Goal: Task Accomplishment & Management: Use online tool/utility

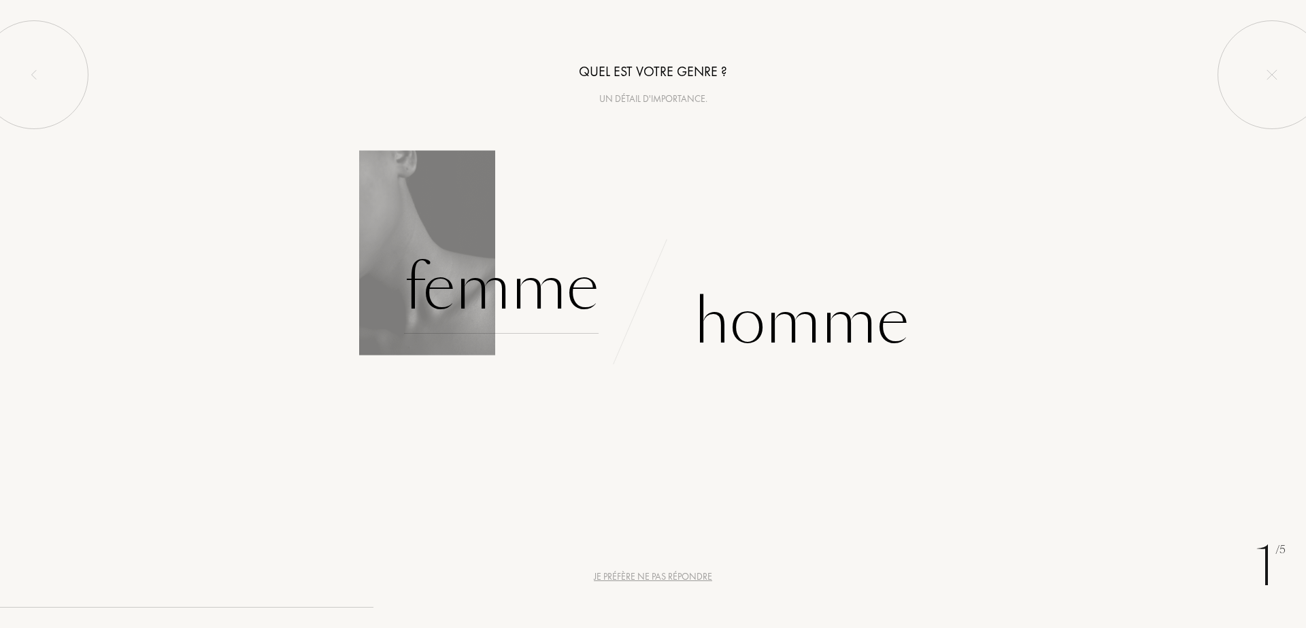
click at [486, 305] on div "Femme" at bounding box center [501, 288] width 194 height 92
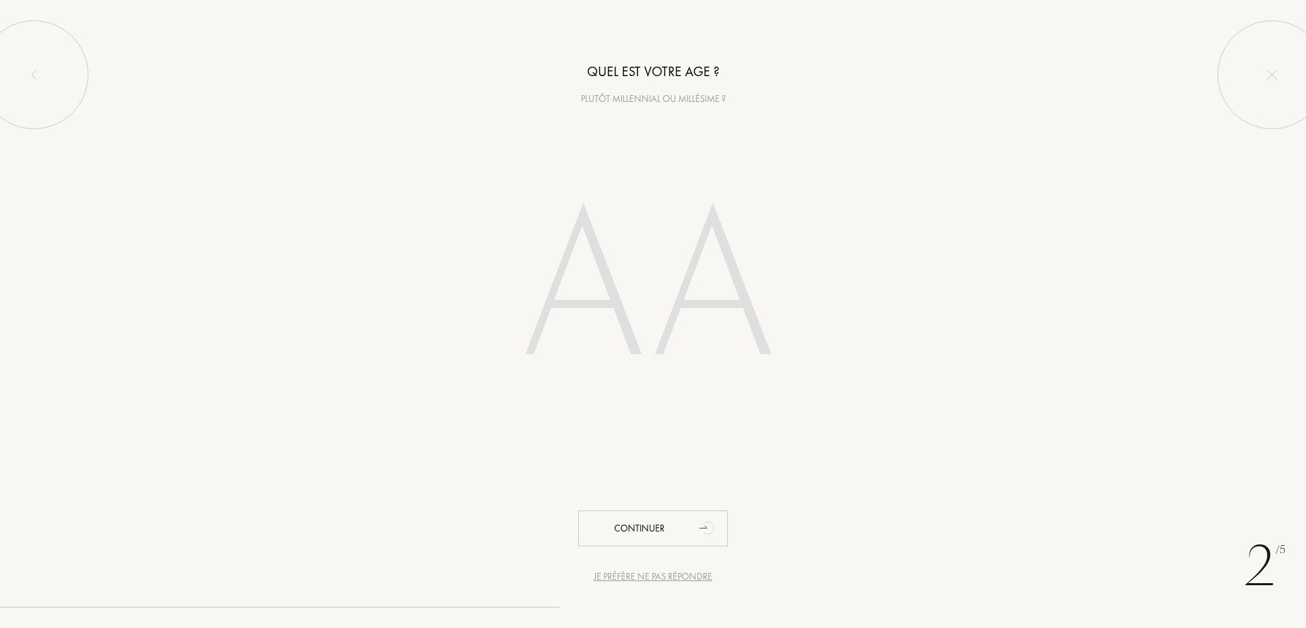
click at [694, 578] on div "Je préfère ne pas répondre" at bounding box center [653, 577] width 118 height 14
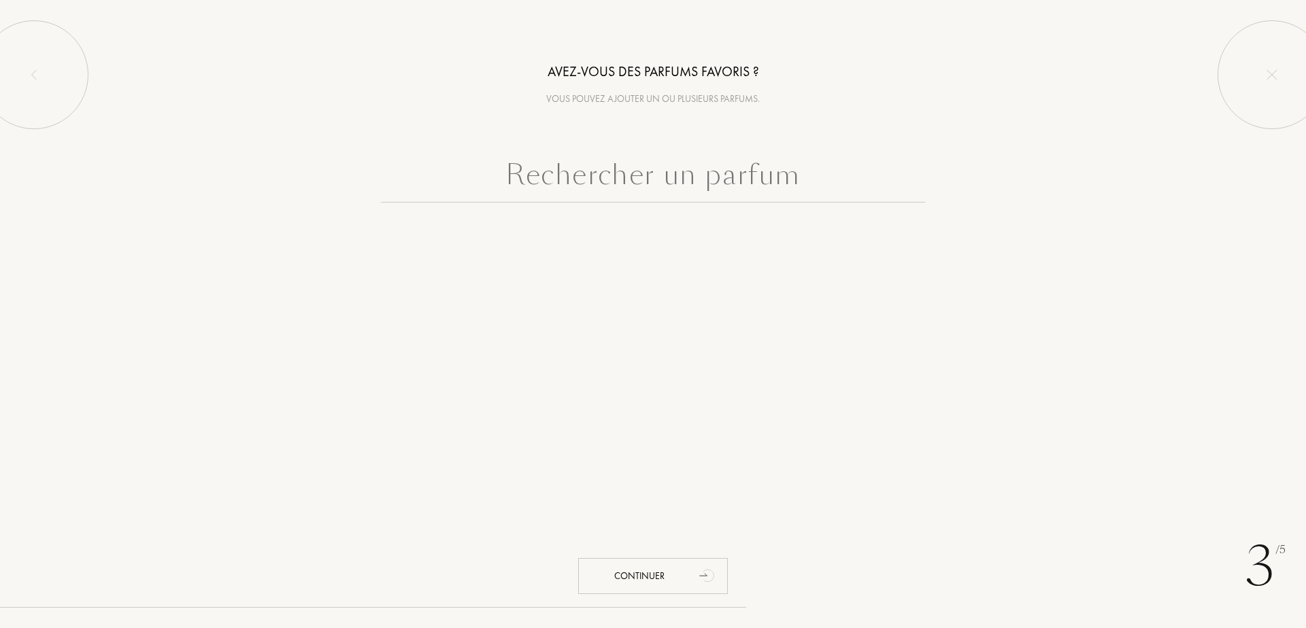
click at [707, 183] on input "text" at bounding box center [653, 178] width 544 height 49
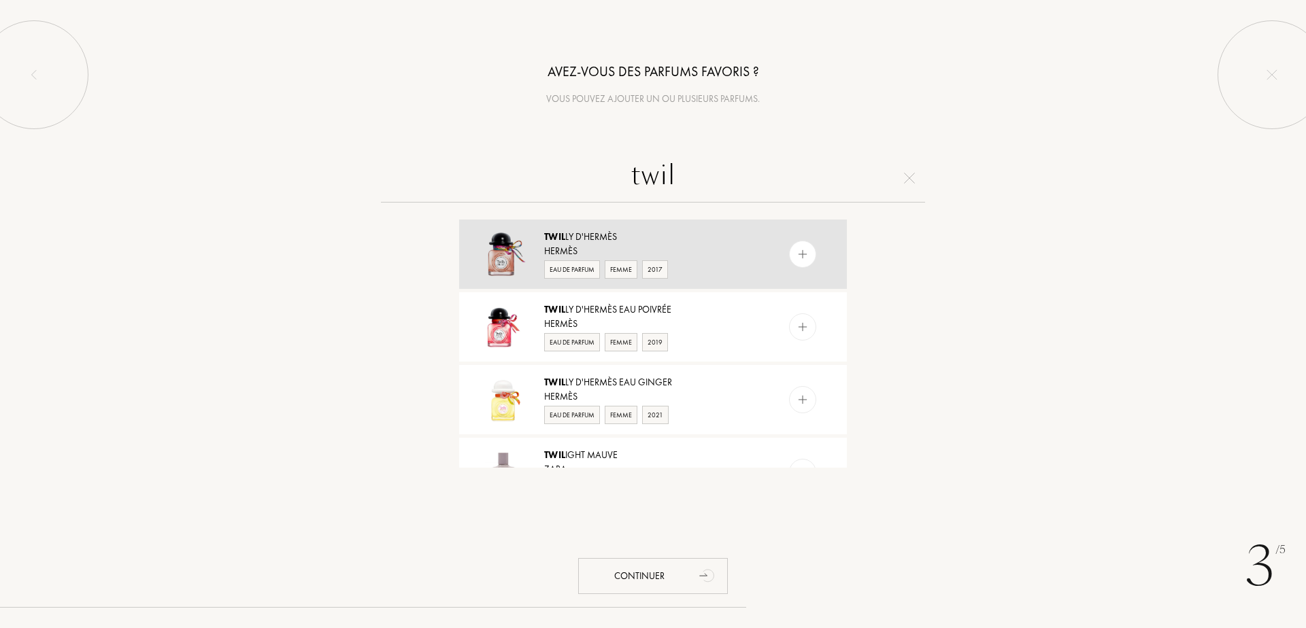
type input "twil"
click at [595, 241] on div "Twil ly d'Hermès" at bounding box center [652, 237] width 216 height 14
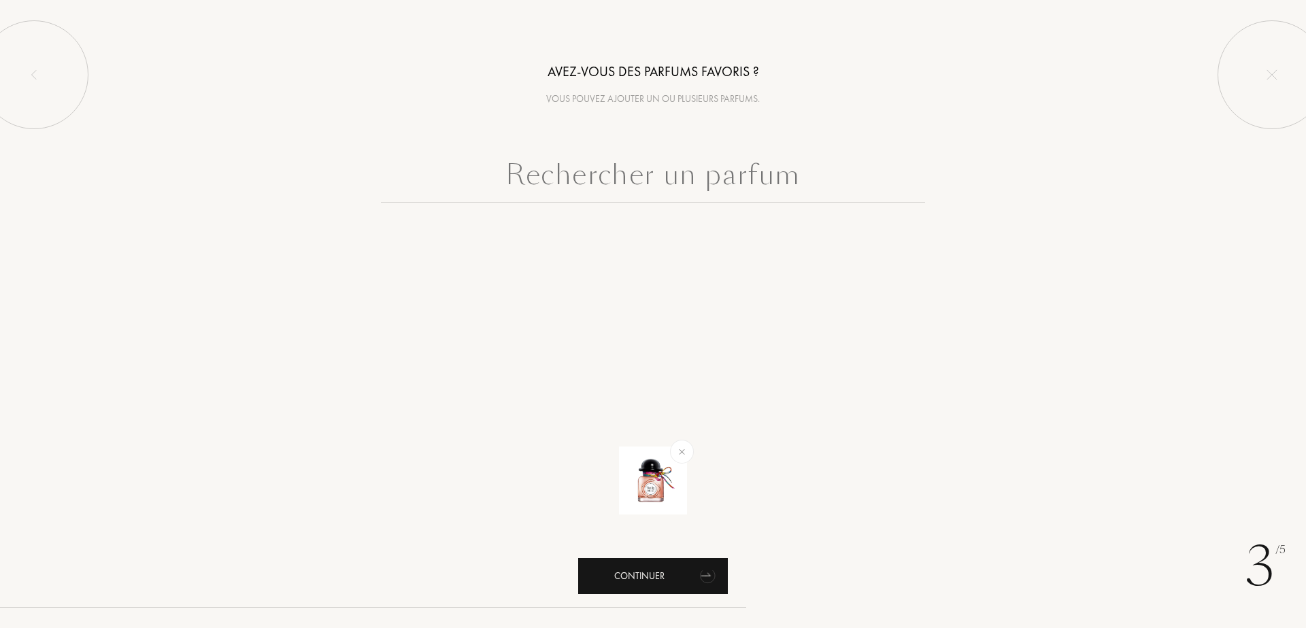
click at [643, 581] on div "Continuer" at bounding box center [653, 576] width 150 height 36
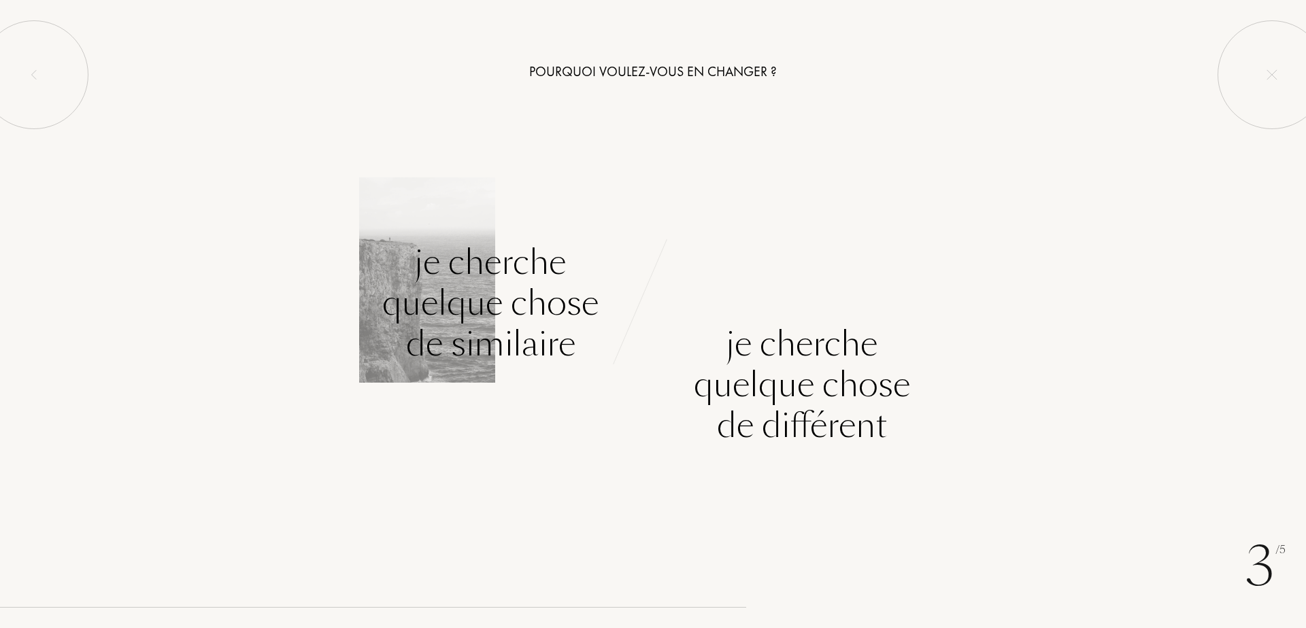
click at [471, 300] on div "Je cherche quelque chose de similaire" at bounding box center [490, 303] width 216 height 122
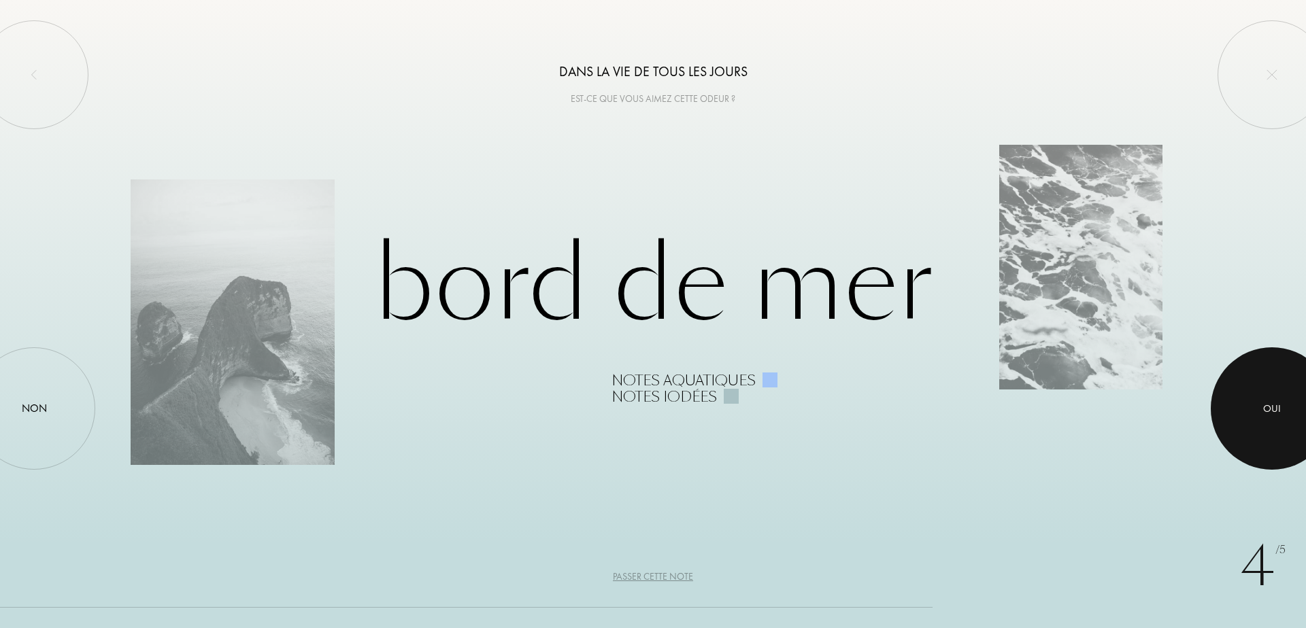
click at [1279, 420] on div at bounding box center [1272, 409] width 122 height 122
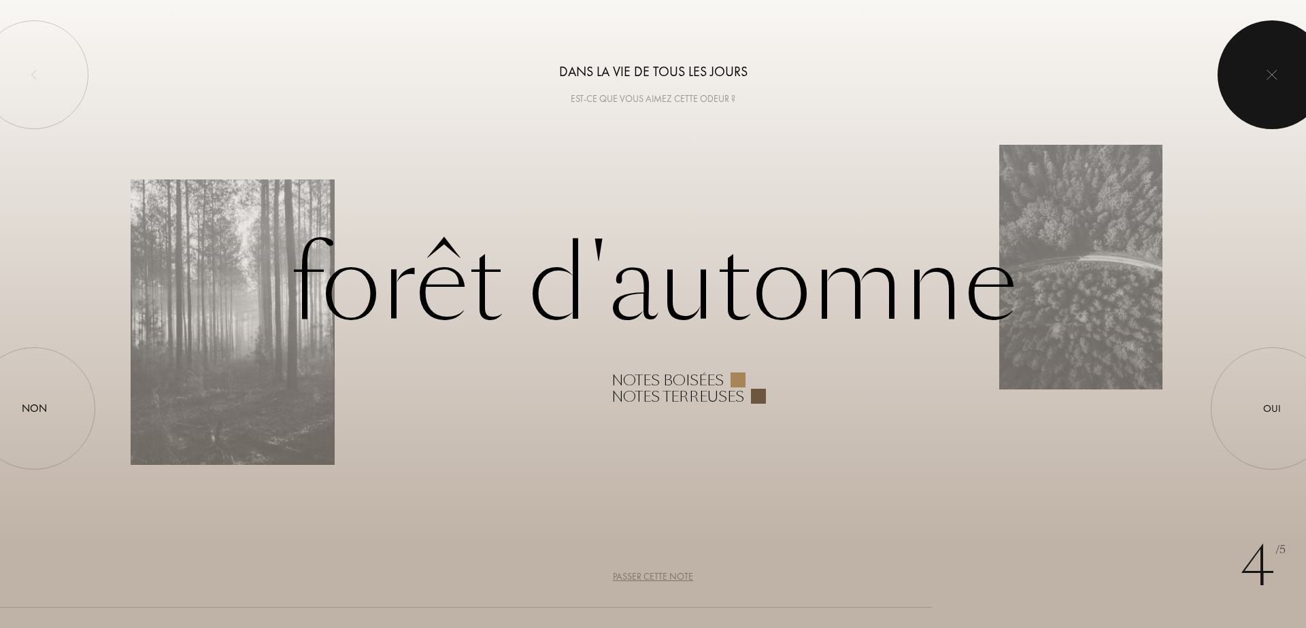
click at [1269, 84] on div at bounding box center [1271, 74] width 109 height 109
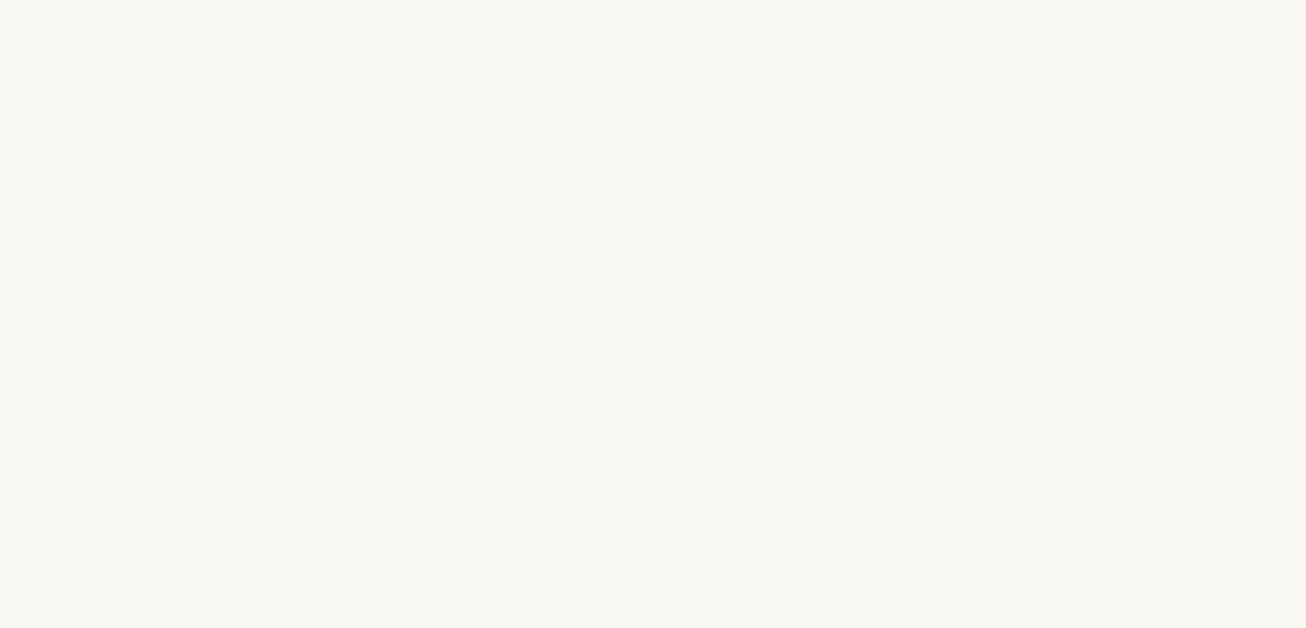
select select "FR"
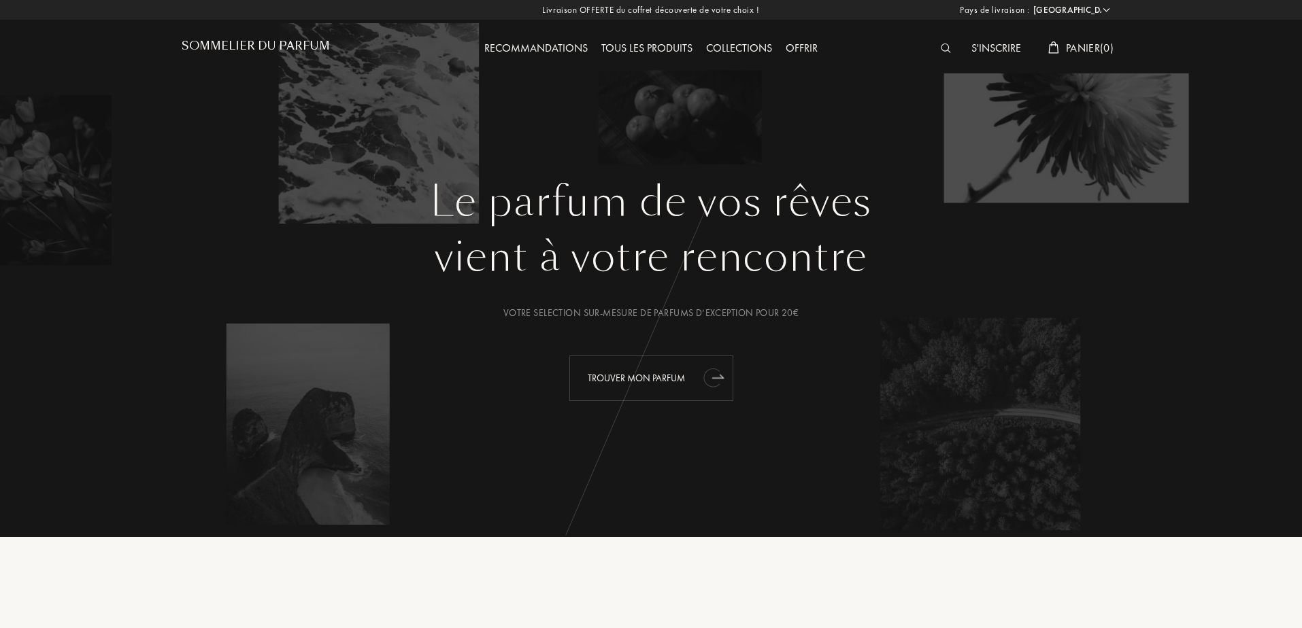
click at [645, 373] on div "Trouver mon parfum" at bounding box center [651, 379] width 164 height 46
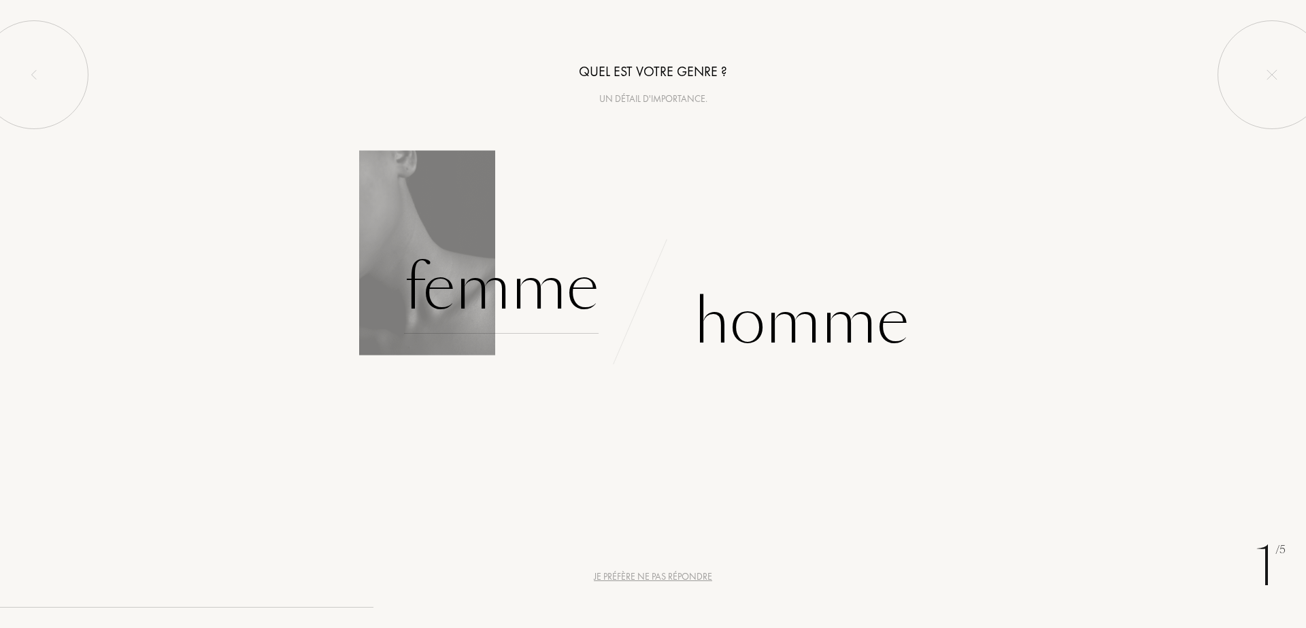
click at [524, 301] on div "Femme" at bounding box center [501, 288] width 194 height 92
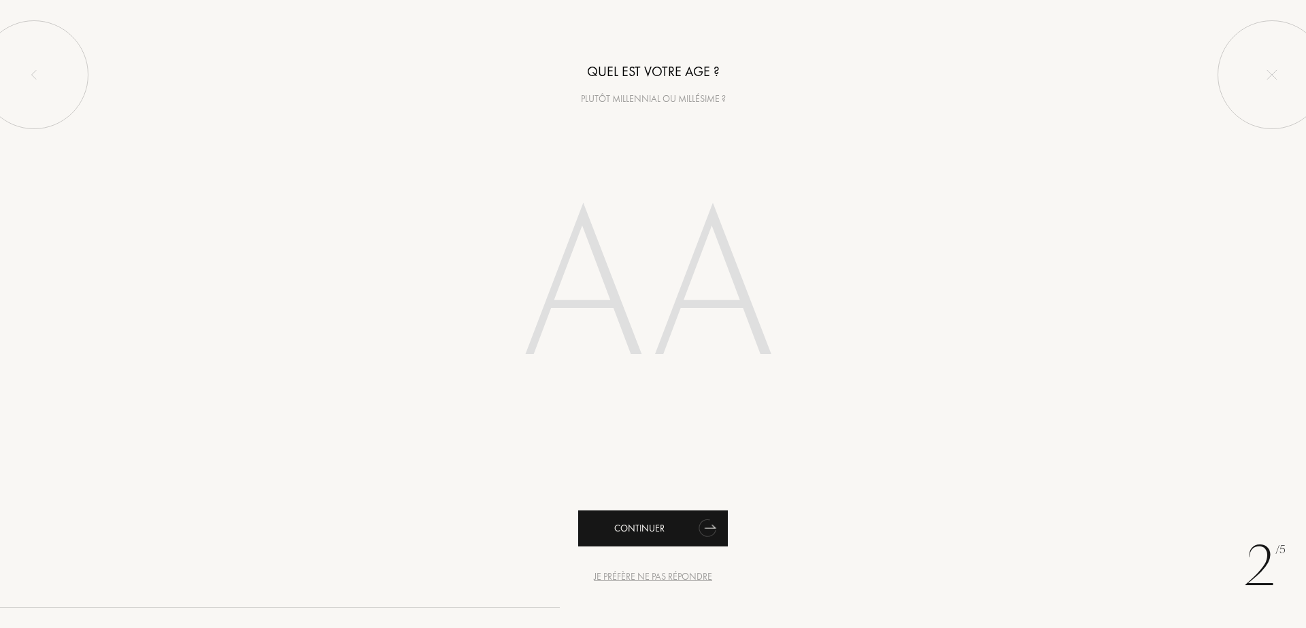
click at [662, 530] on div "Continuer" at bounding box center [653, 529] width 150 height 36
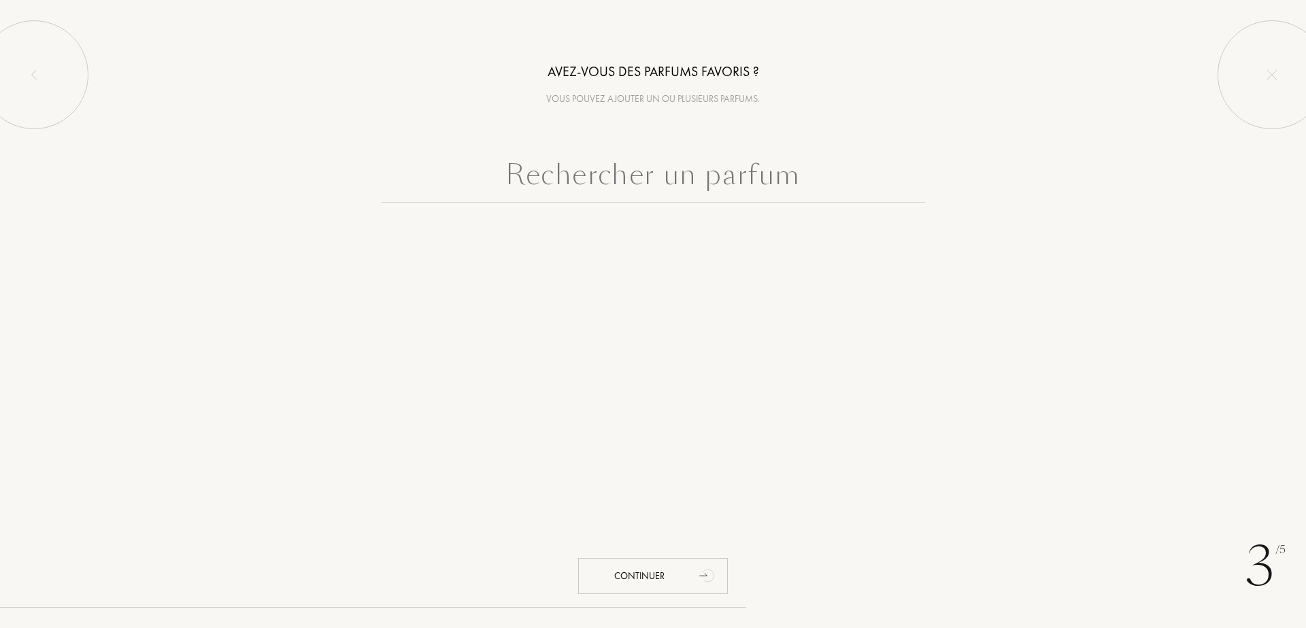
click at [700, 176] on input "text" at bounding box center [653, 178] width 544 height 49
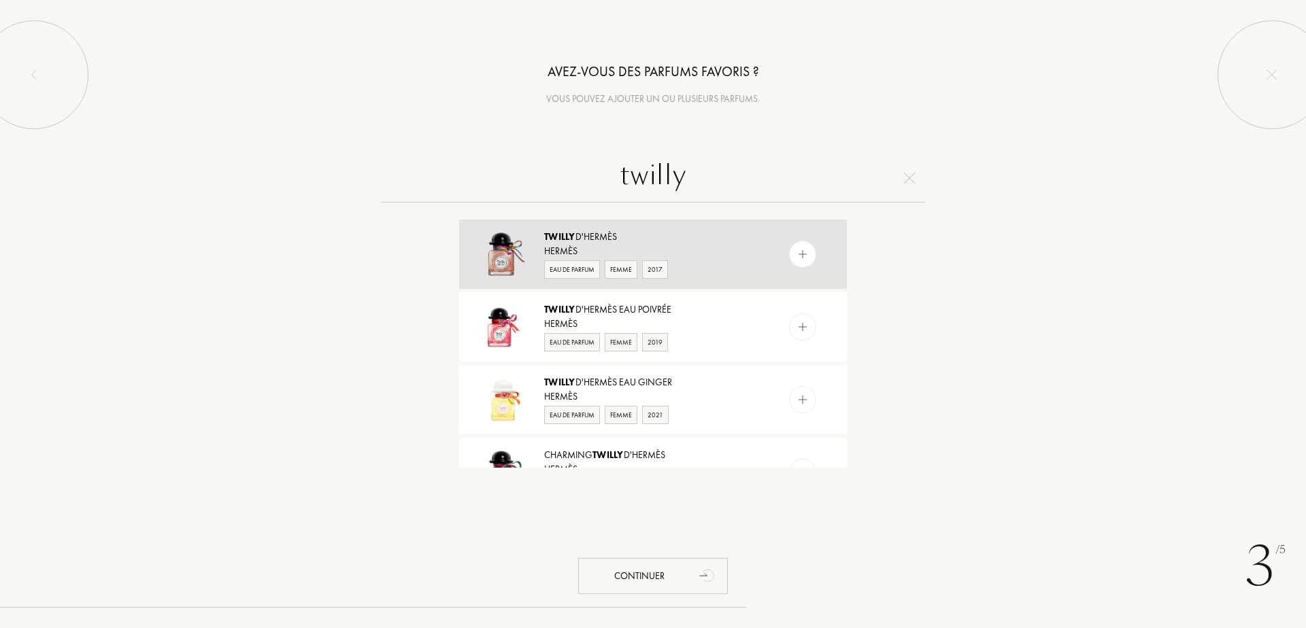
type input "twilly"
click at [730, 260] on div "Eau de Parfum Femme 2017" at bounding box center [652, 268] width 216 height 20
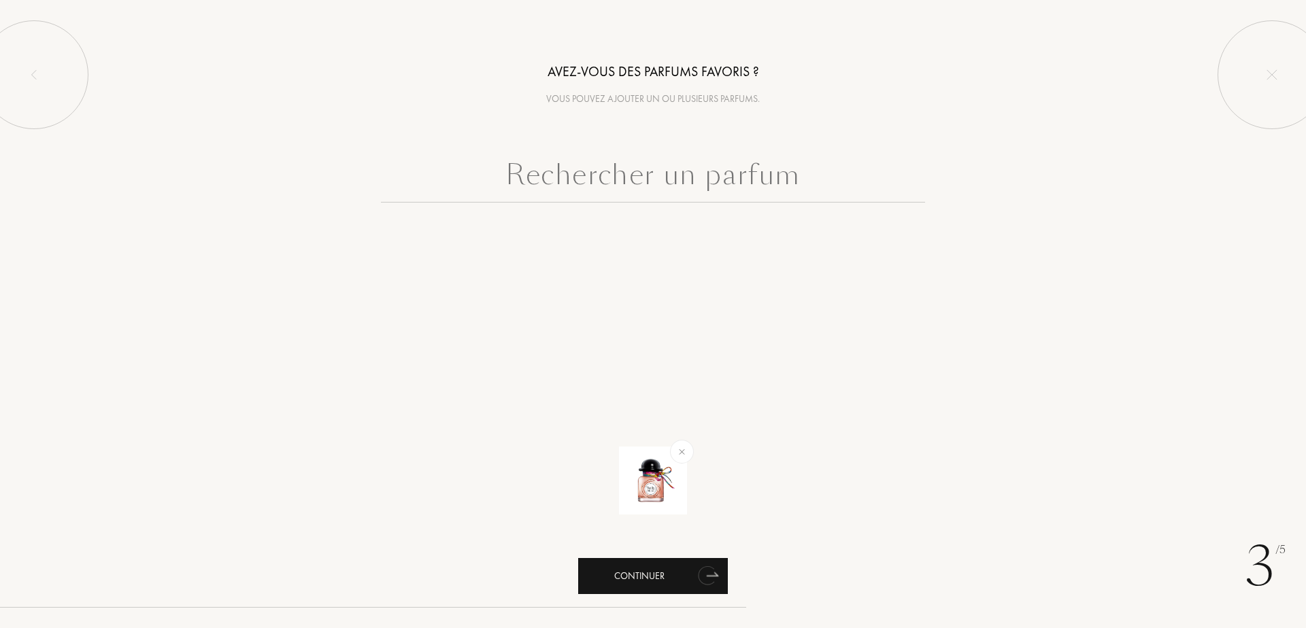
click at [639, 576] on div "Continuer" at bounding box center [653, 576] width 150 height 36
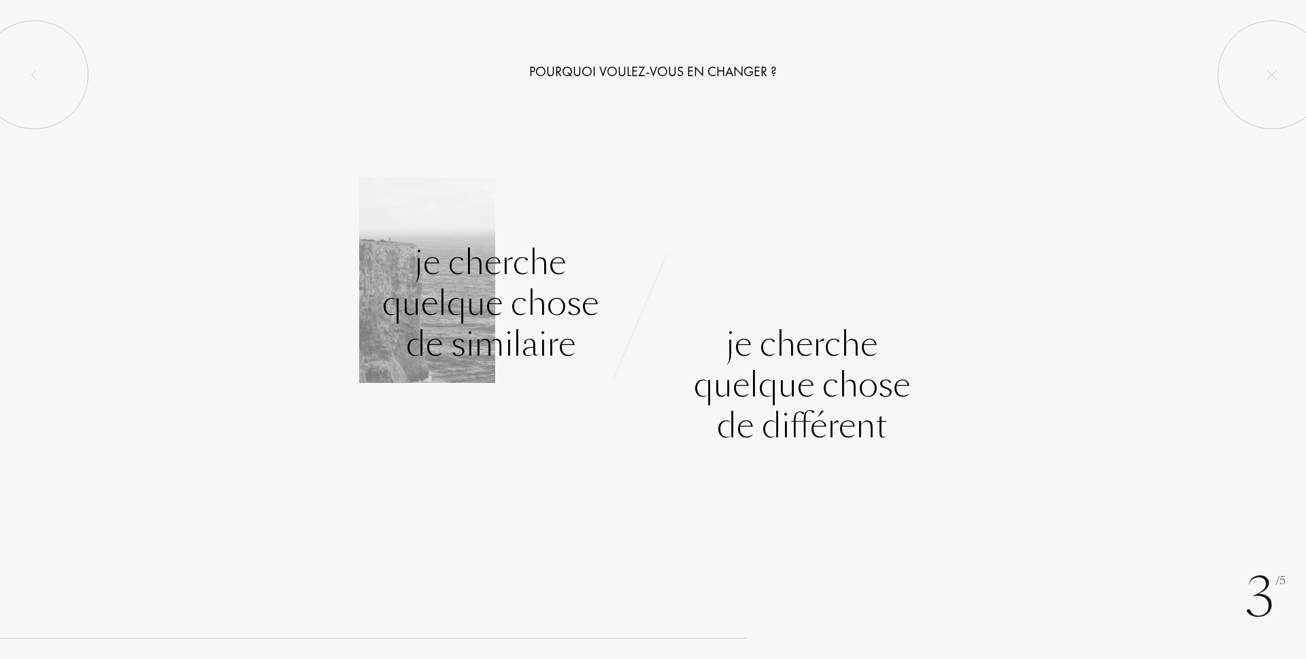
click at [456, 316] on div "Je cherche quelque chose de similaire" at bounding box center [490, 303] width 216 height 122
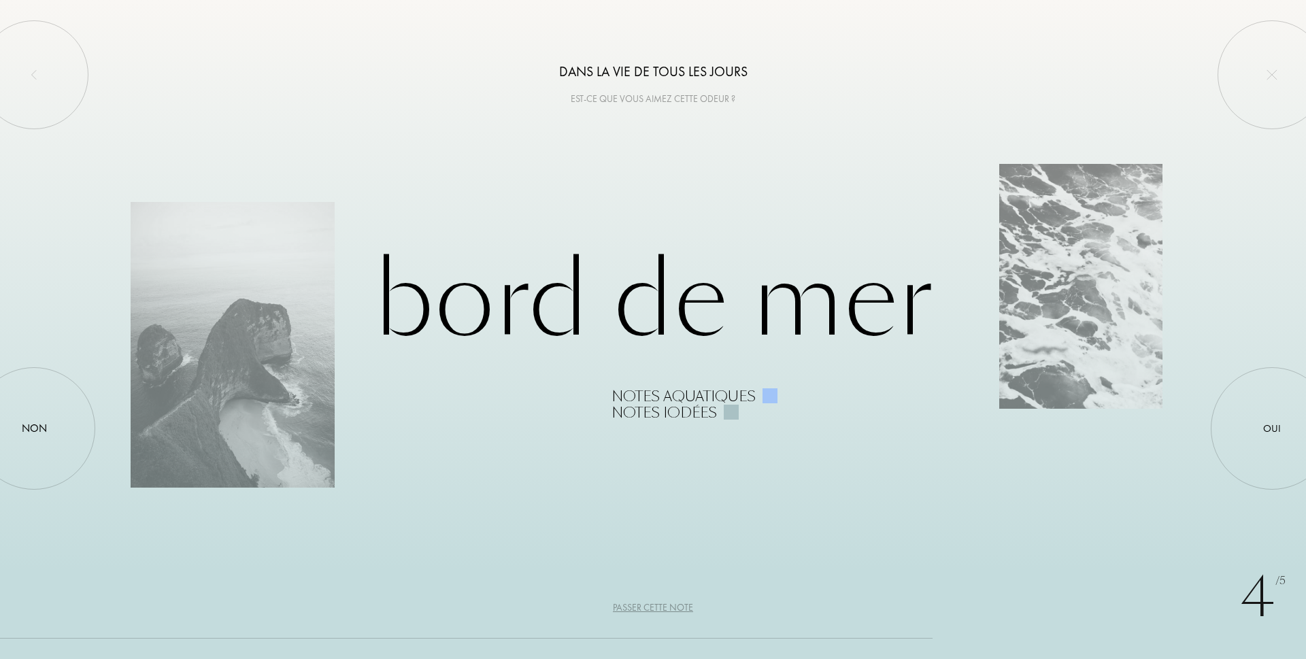
click at [681, 607] on div "Passer cette note" at bounding box center [653, 607] width 80 height 14
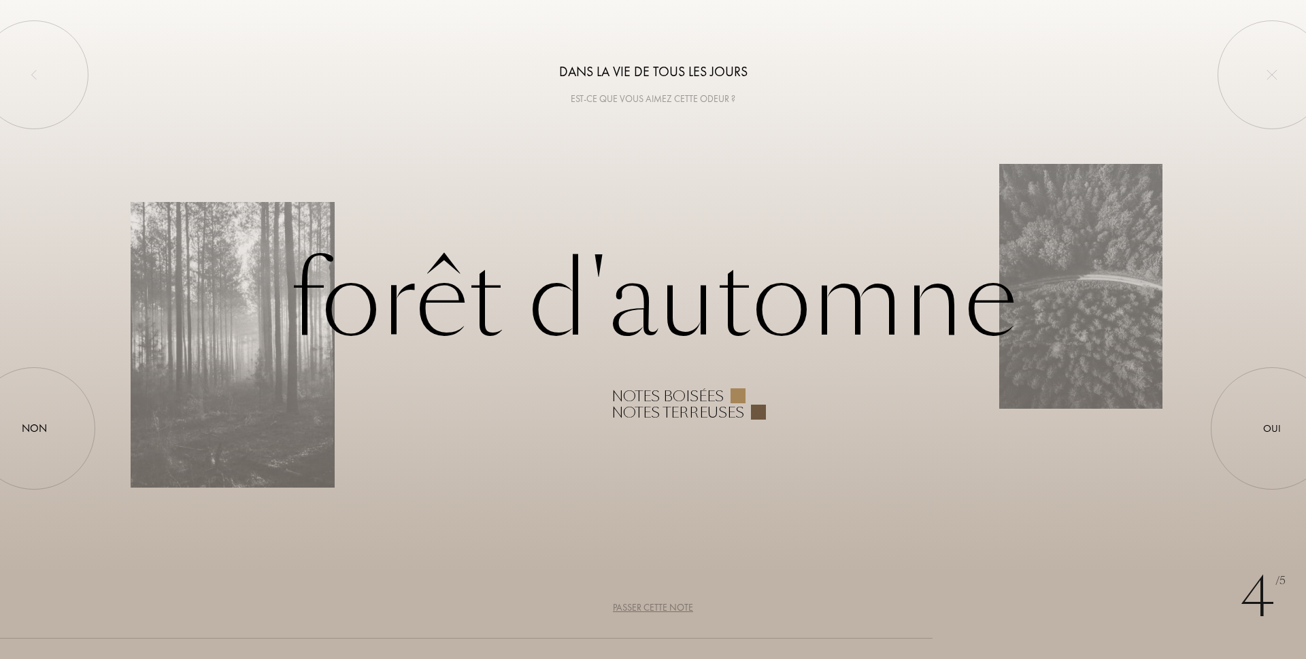
click at [681, 607] on div "Passer cette note" at bounding box center [653, 607] width 80 height 14
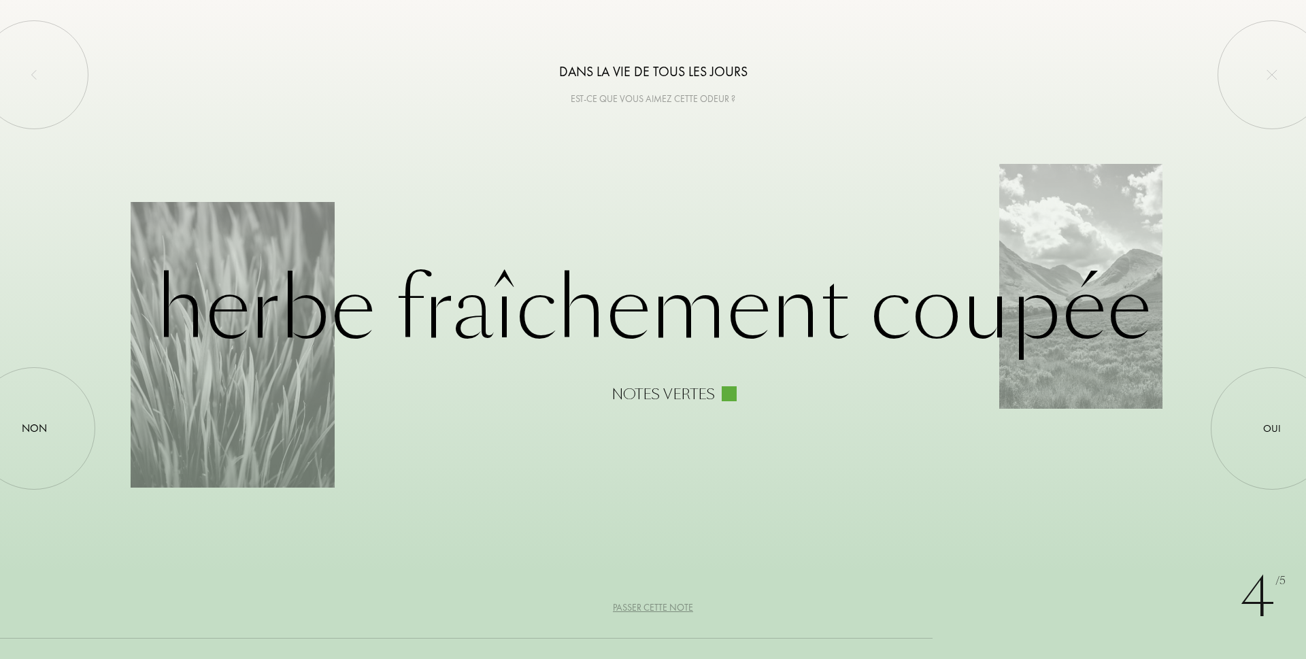
click at [682, 607] on div "Passer cette note" at bounding box center [653, 607] width 80 height 14
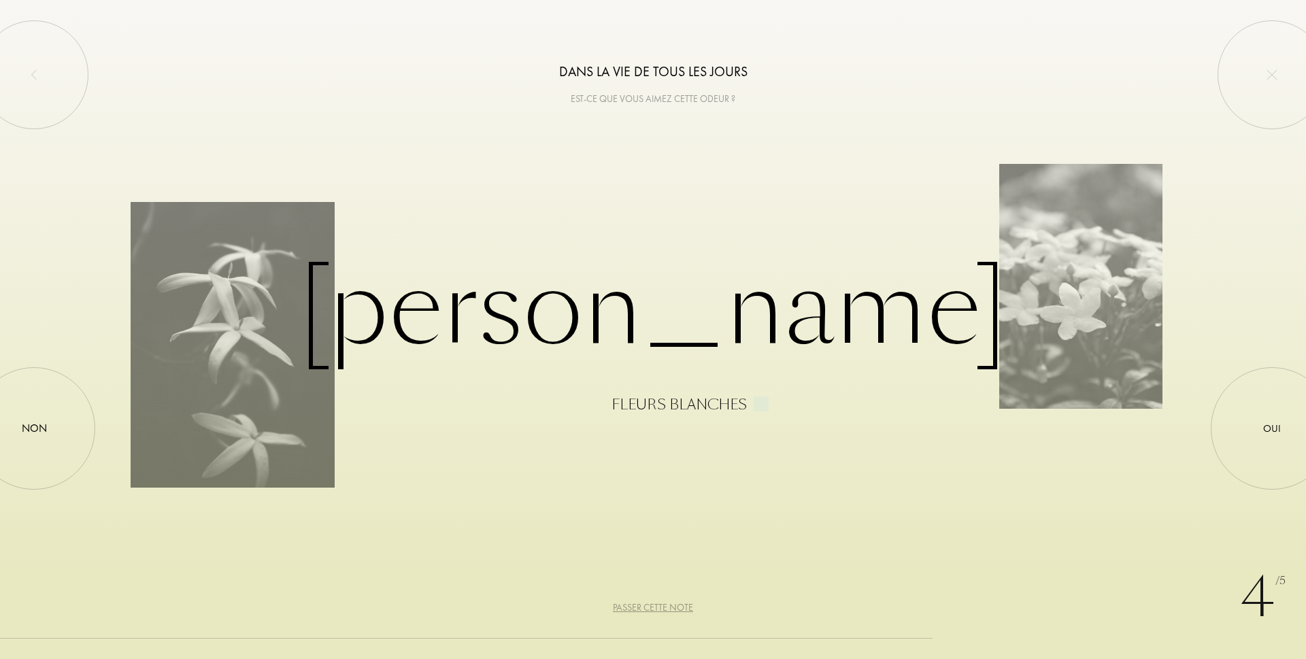
click at [682, 607] on div "Passer cette note" at bounding box center [653, 607] width 80 height 14
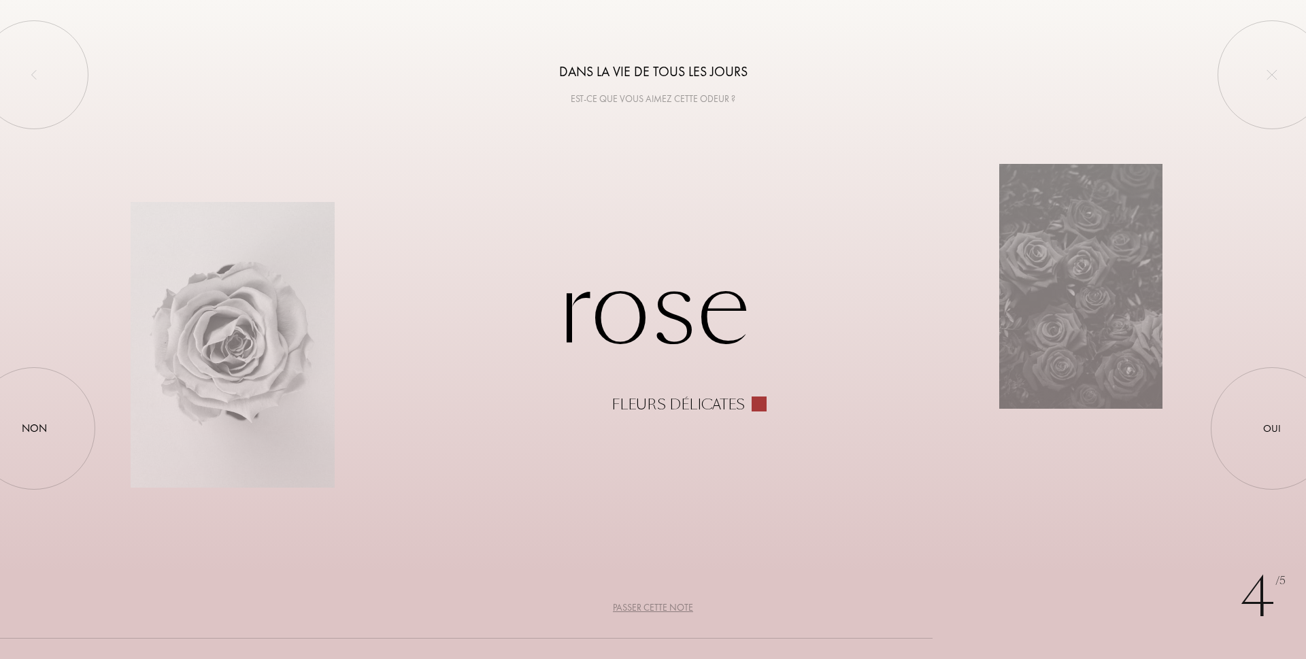
click at [682, 607] on div "Passer cette note" at bounding box center [653, 607] width 80 height 14
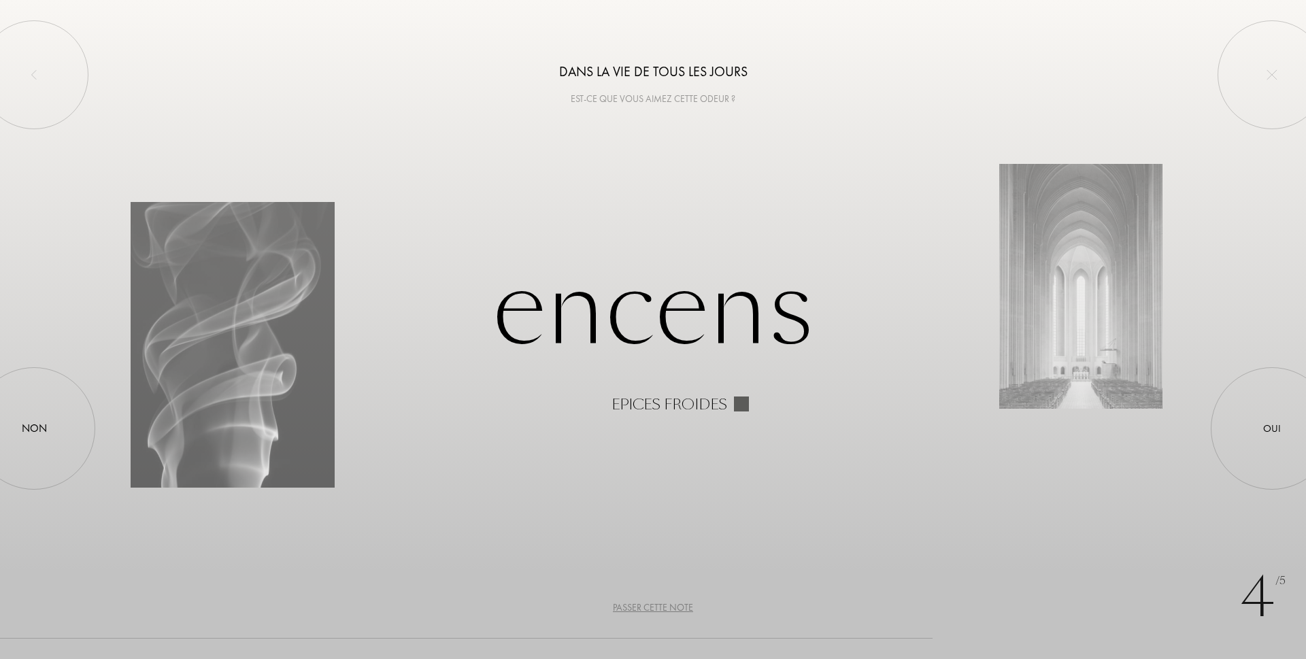
click at [682, 607] on div "Passer cette note" at bounding box center [653, 607] width 80 height 14
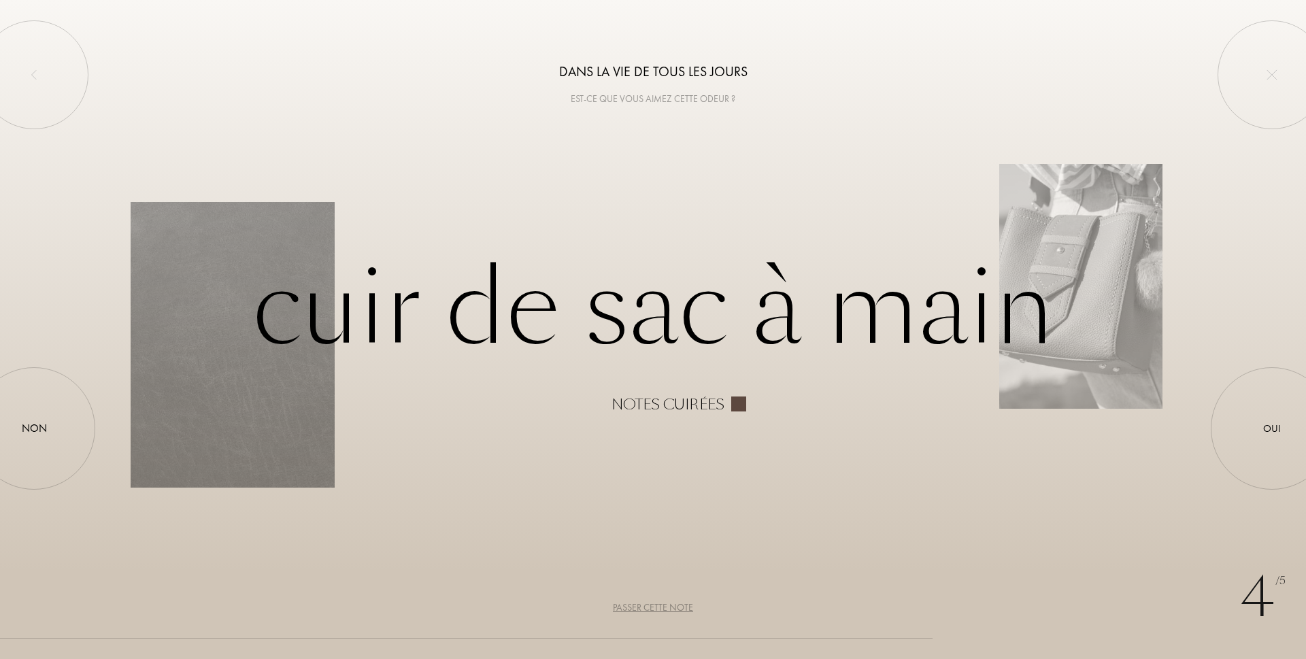
click at [682, 607] on div "Passer cette note" at bounding box center [653, 607] width 80 height 14
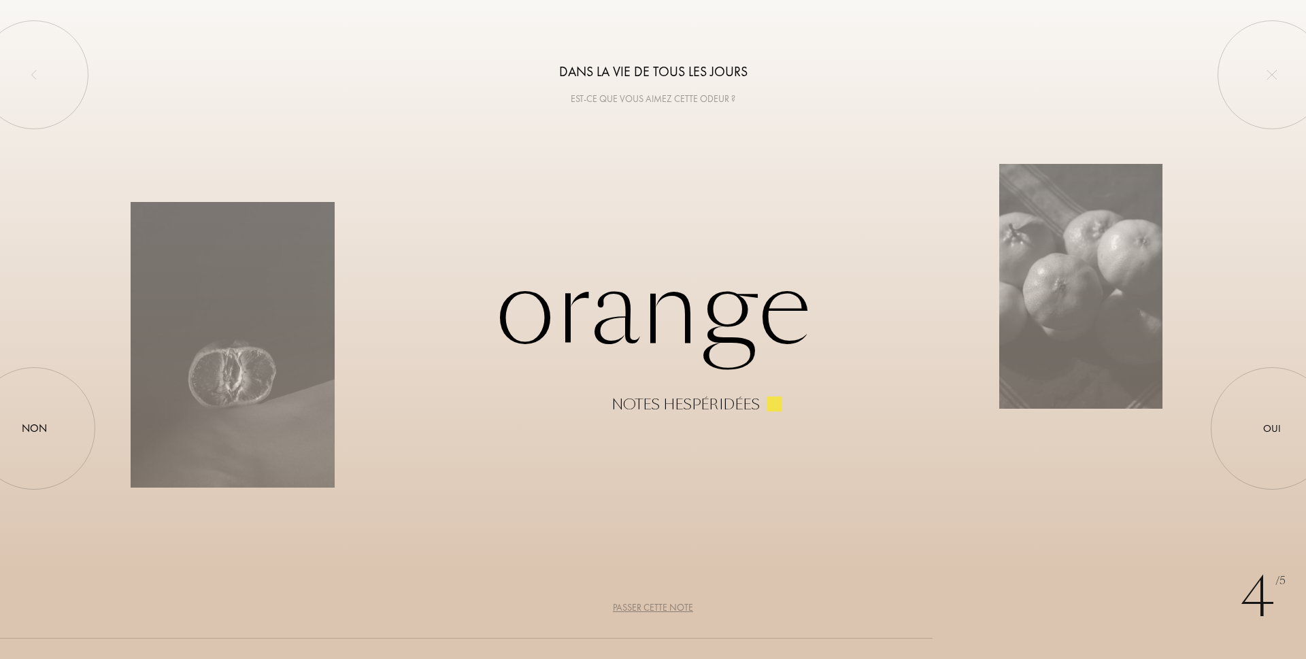
click at [675, 607] on div "Passer cette note" at bounding box center [653, 607] width 80 height 14
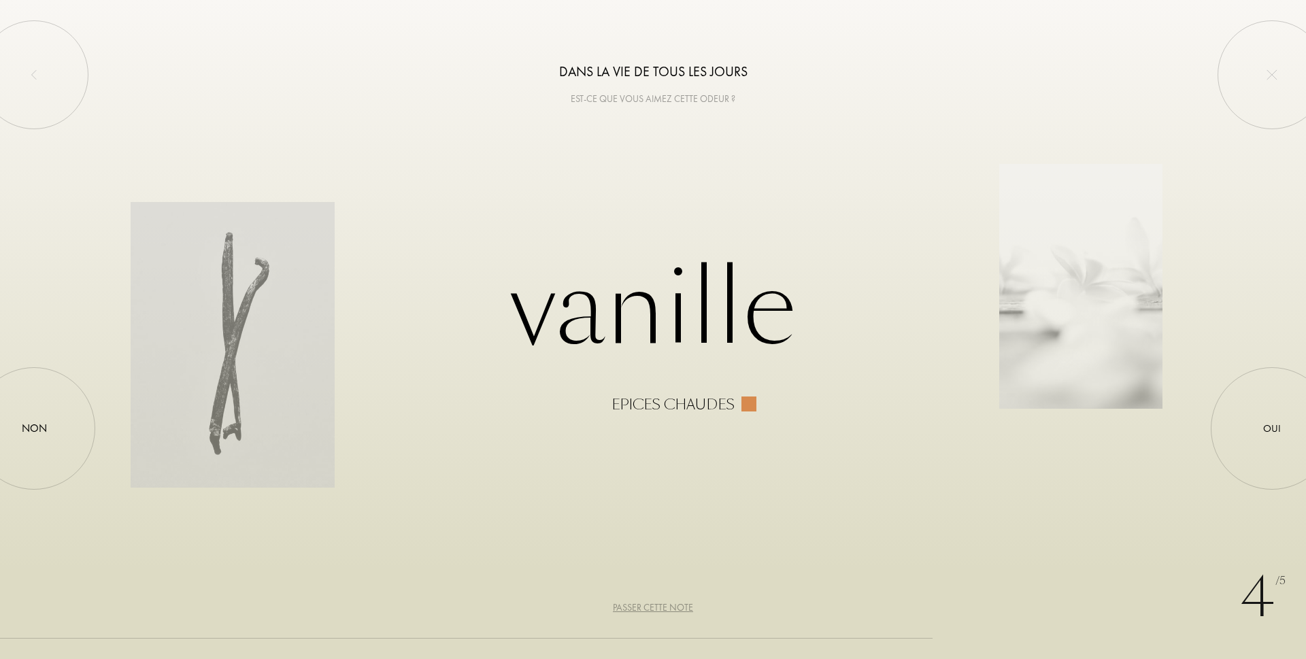
click at [675, 607] on div "Passer cette note" at bounding box center [653, 607] width 80 height 14
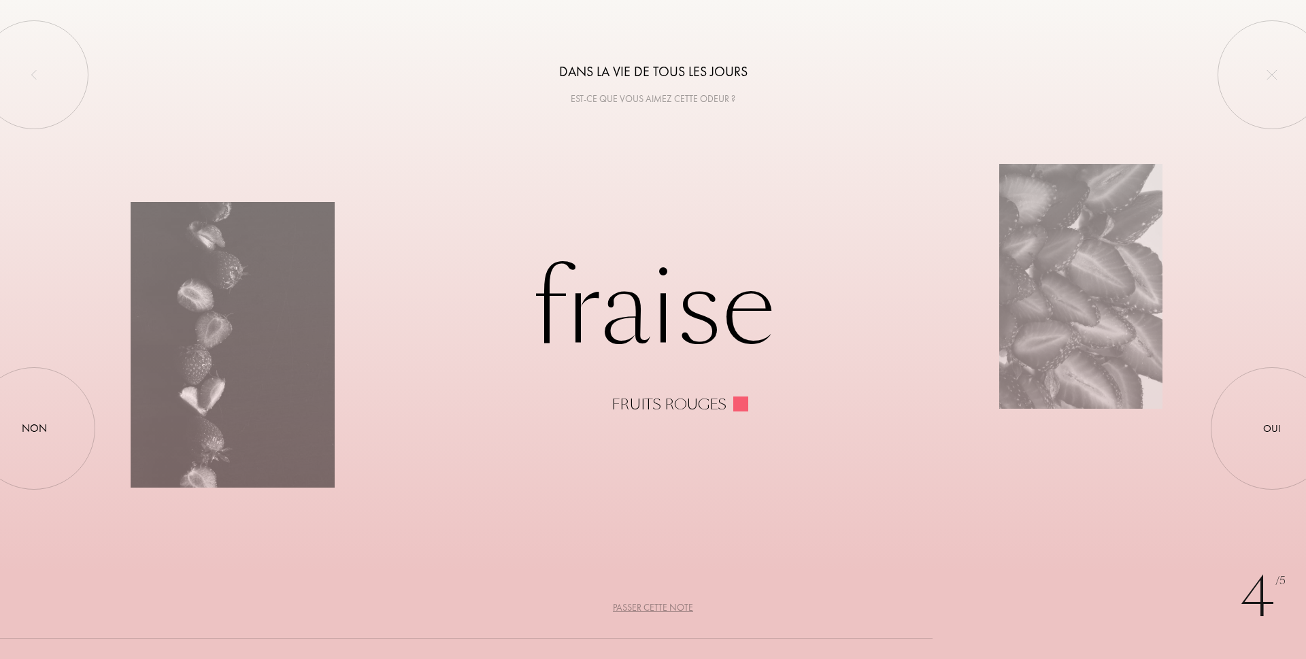
click at [675, 607] on div "Passer cette note" at bounding box center [653, 607] width 80 height 14
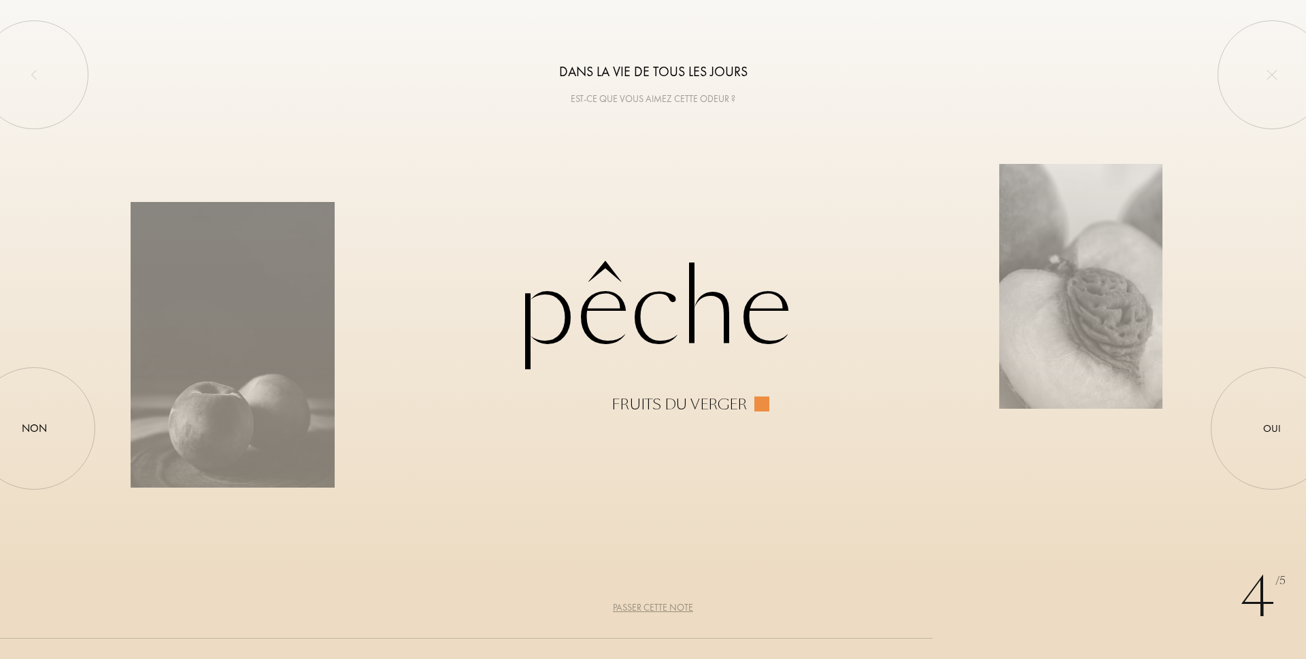
click at [675, 607] on div "Passer cette note" at bounding box center [653, 607] width 80 height 14
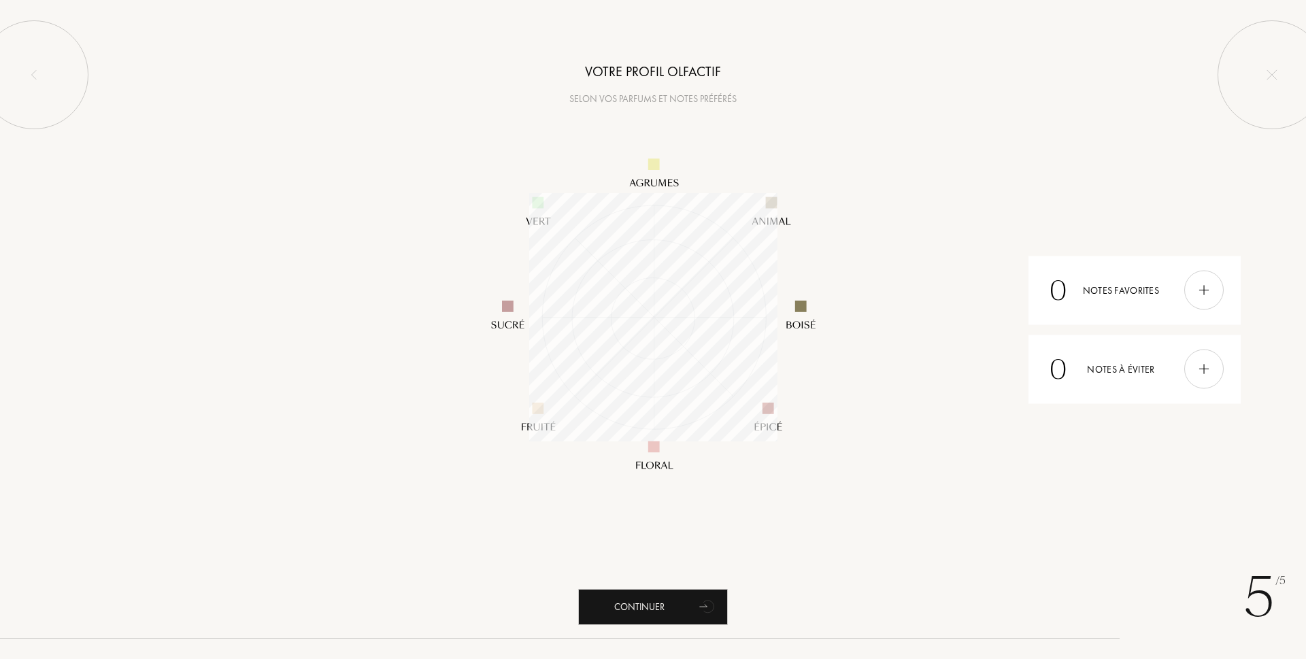
scroll to position [248, 248]
click at [649, 608] on div "Continuer" at bounding box center [653, 607] width 150 height 36
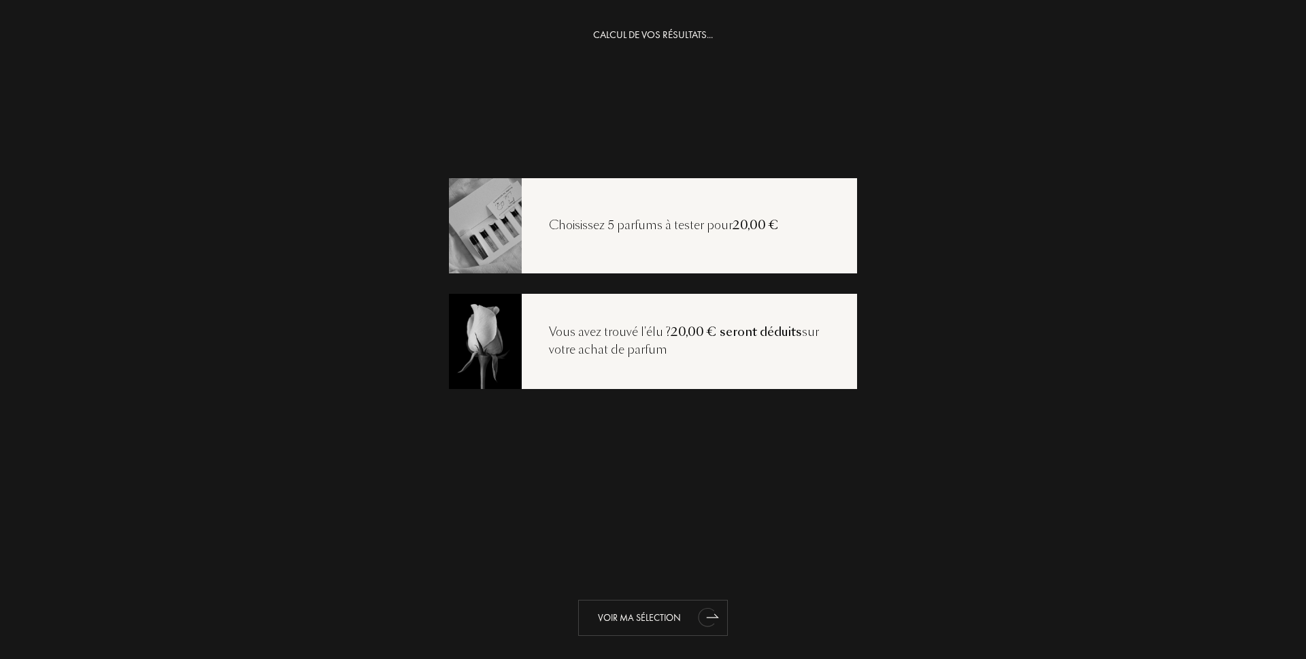
click at [647, 616] on div "Voir ma sélection" at bounding box center [653, 618] width 150 height 36
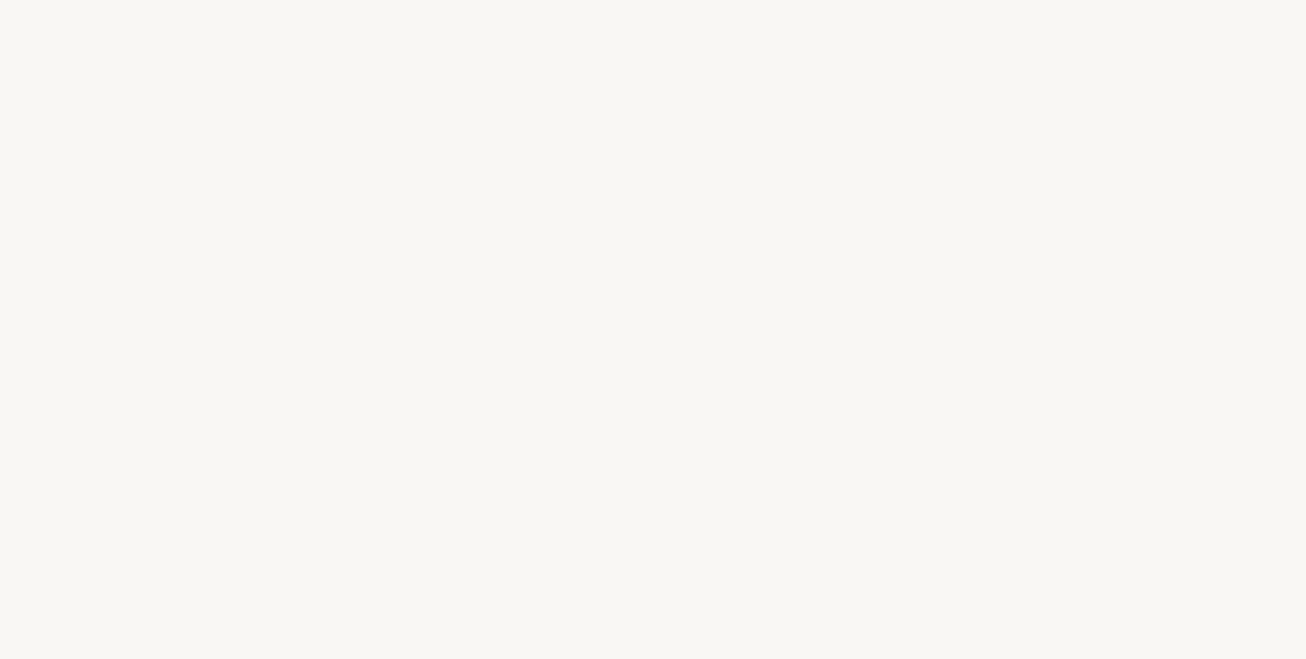
select select "FR"
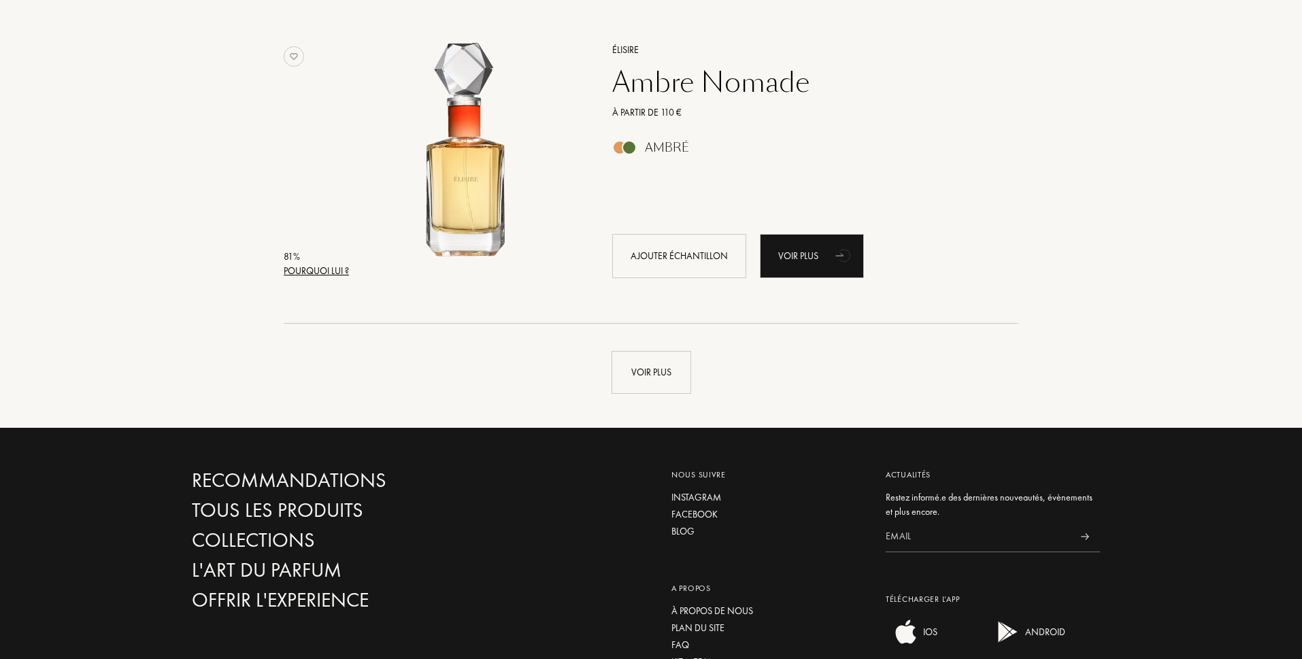
scroll to position [3124, 0]
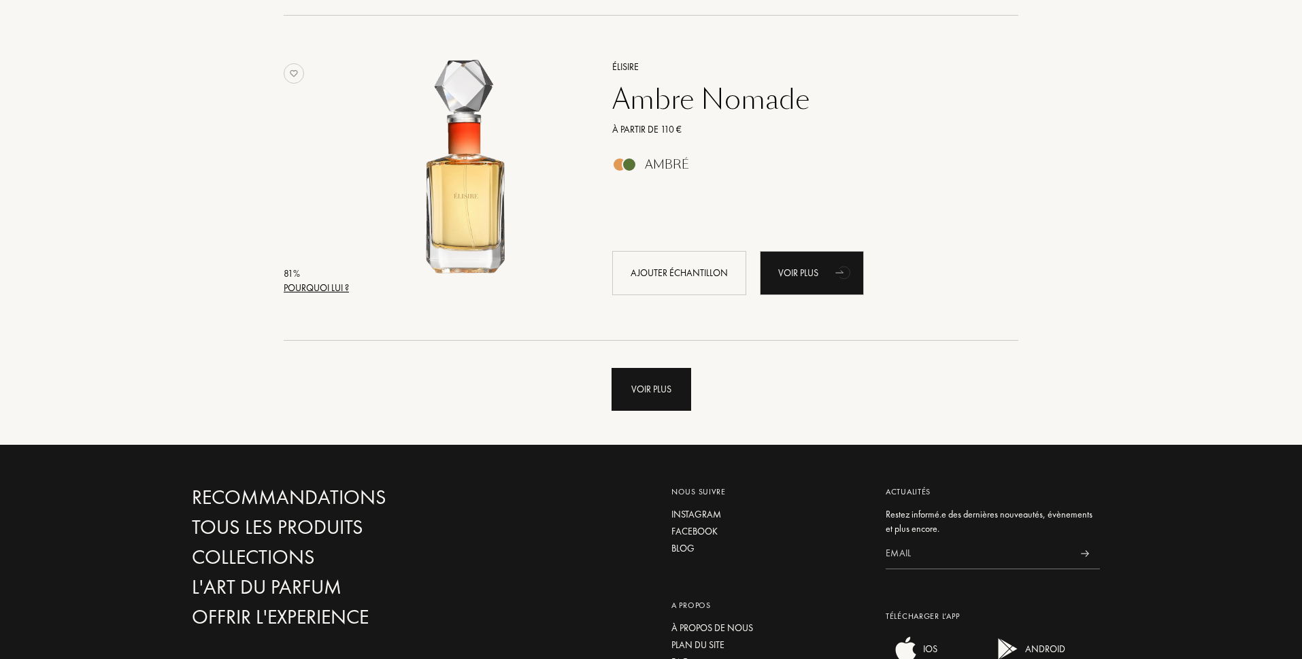
click at [643, 388] on div "Voir plus" at bounding box center [651, 389] width 80 height 43
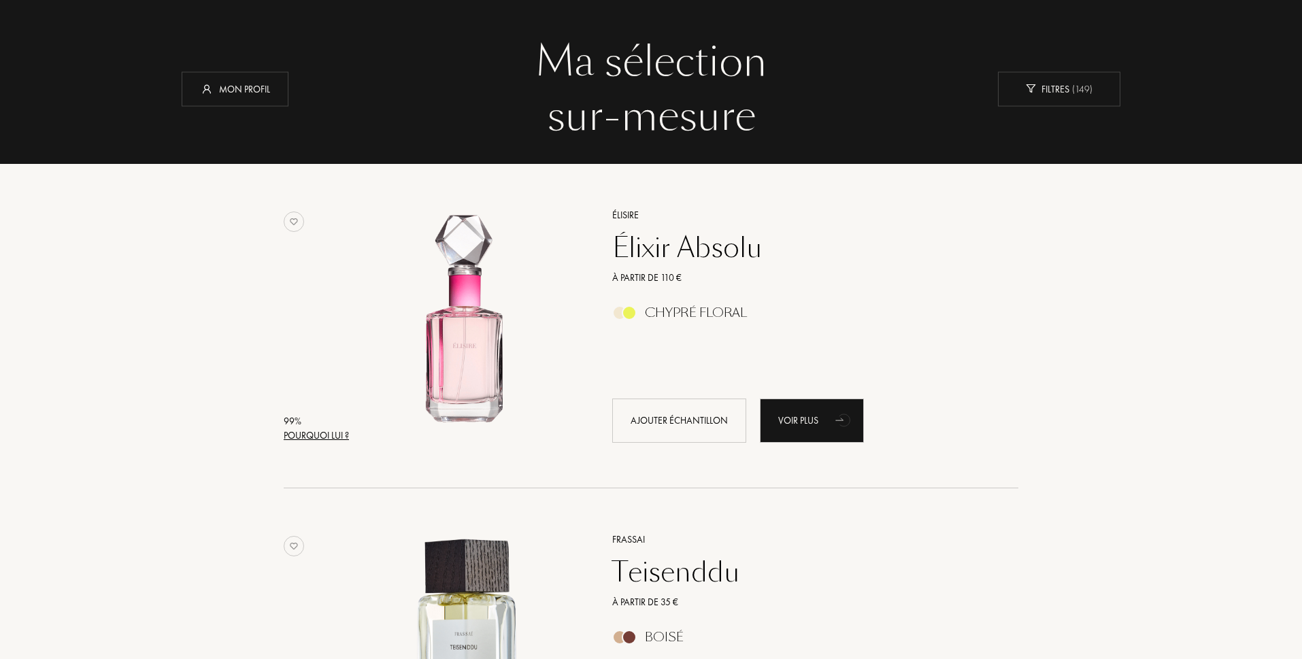
scroll to position [0, 0]
